Goal: Transaction & Acquisition: Obtain resource

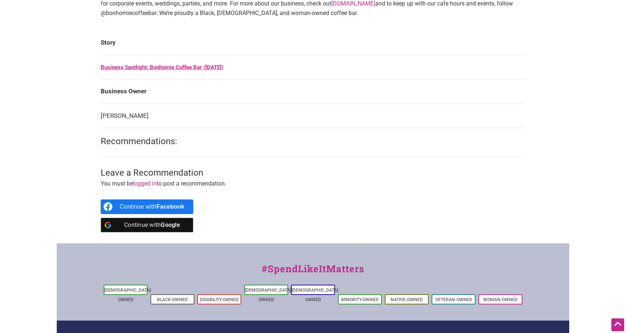
scroll to position [472, 0]
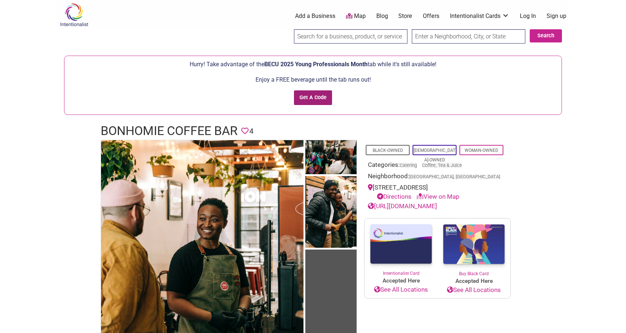
click at [300, 99] on input "Get A Code" at bounding box center [313, 97] width 38 height 15
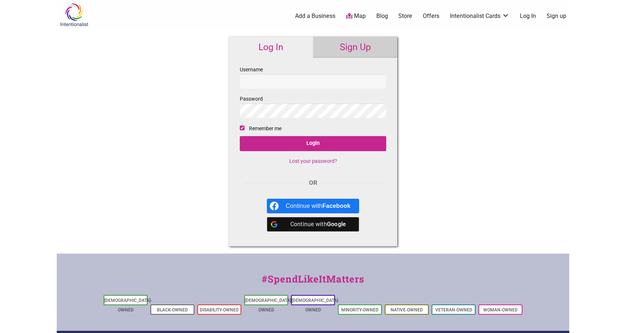
click at [351, 48] on link "Sign Up" at bounding box center [355, 47] width 84 height 21
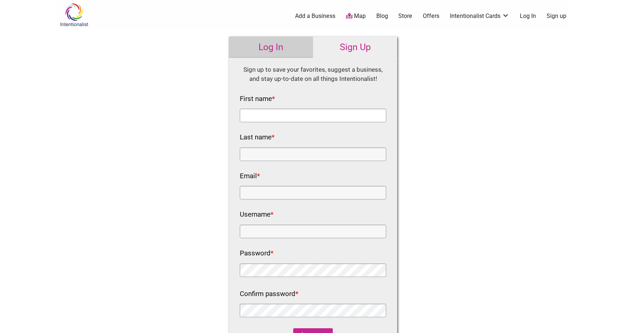
click at [298, 110] on input "First name *" at bounding box center [313, 116] width 147 height 14
type input "[PERSON_NAME]"
type input "Veyera"
type input "Joeveyera@gmail.com"
type input "veyera93"
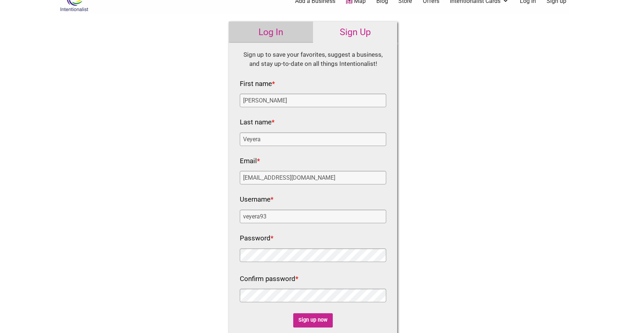
scroll to position [90, 0]
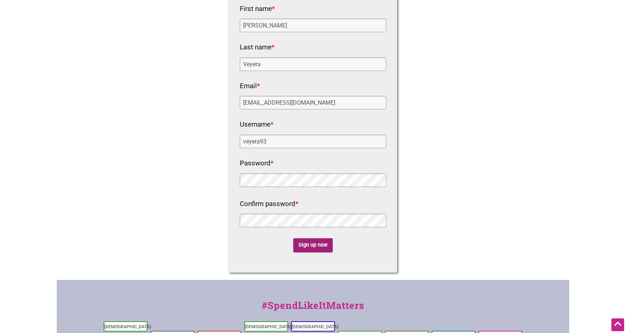
click at [321, 248] on input "Sign up now" at bounding box center [313, 245] width 40 height 14
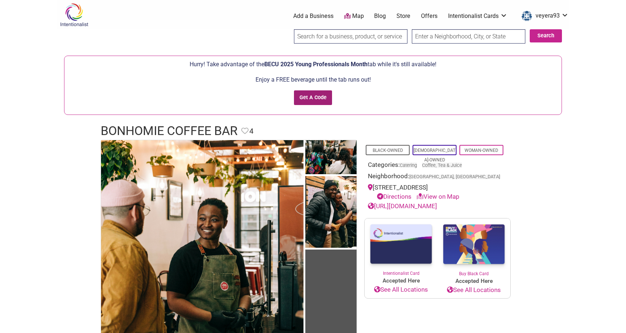
click at [314, 98] on input "Get A Code" at bounding box center [313, 97] width 38 height 15
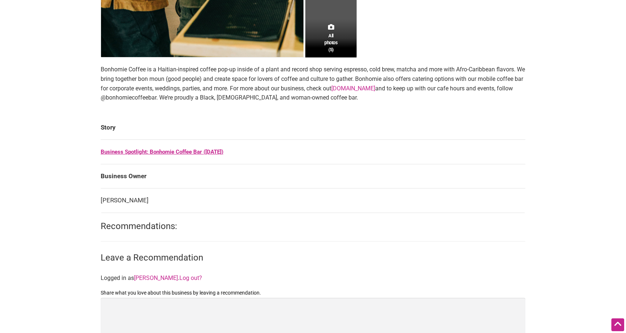
scroll to position [834, 0]
